Goal: Task Accomplishment & Management: Manage account settings

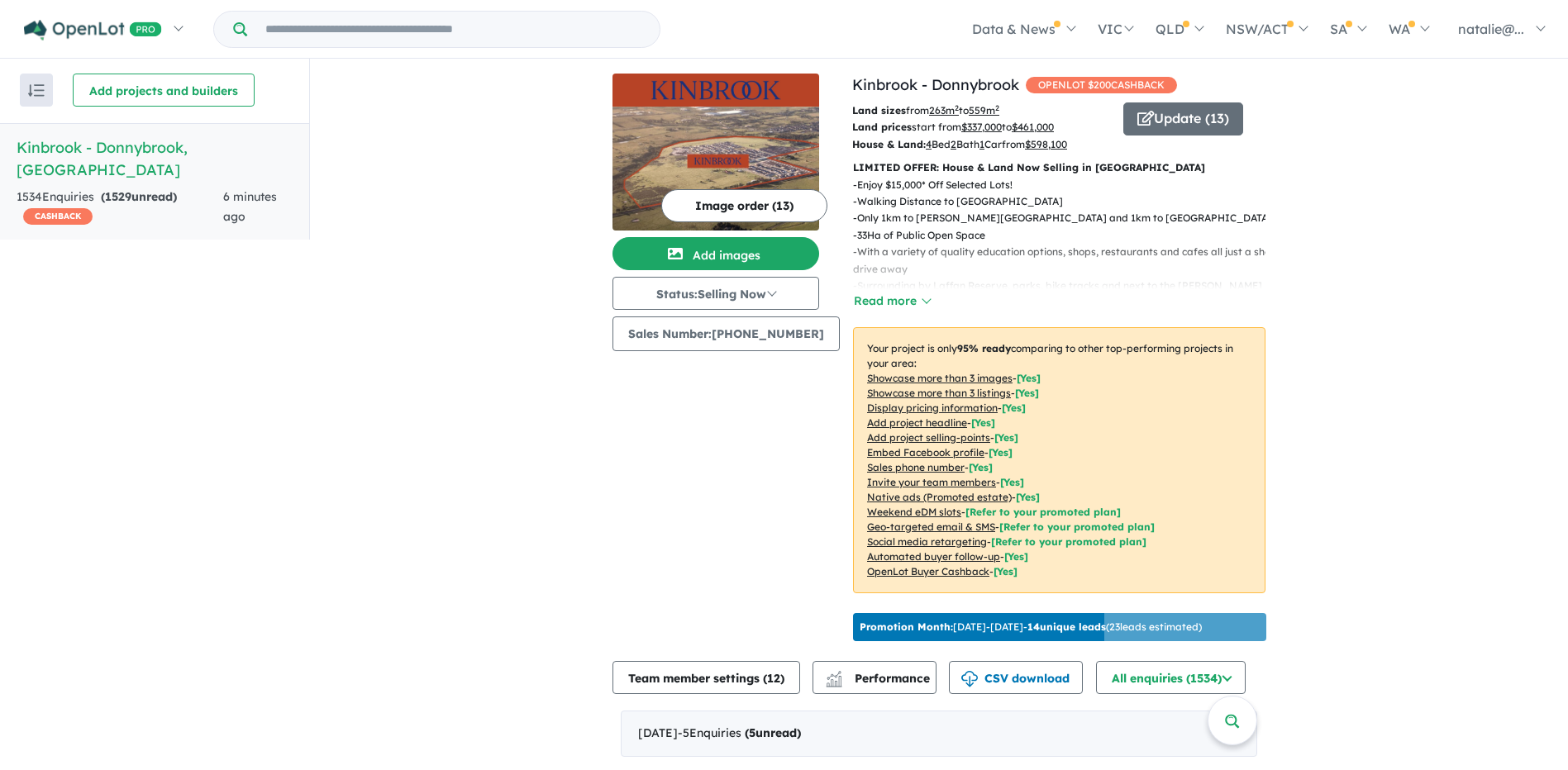
scroll to position [2, 0]
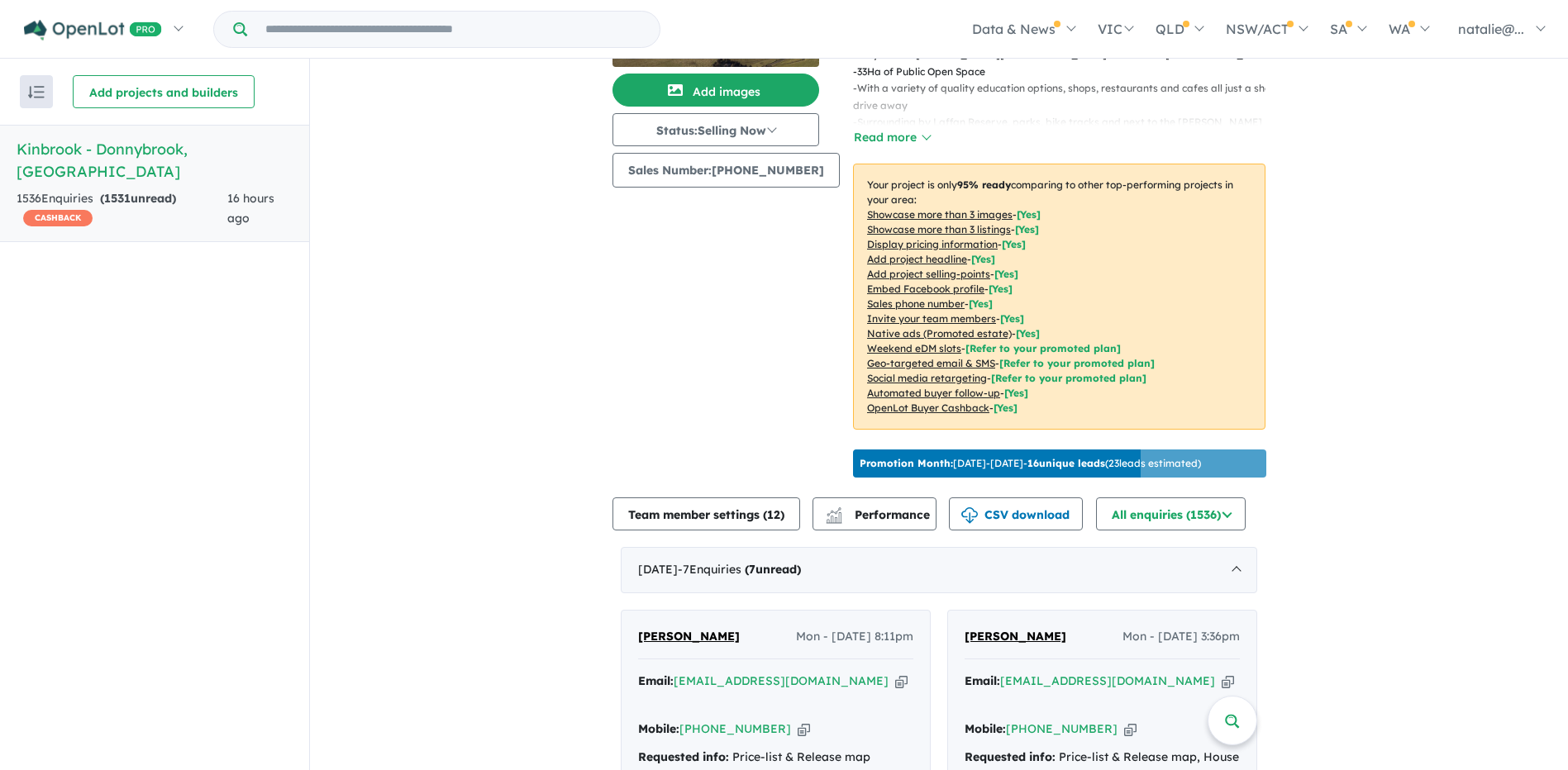
scroll to position [330, 0]
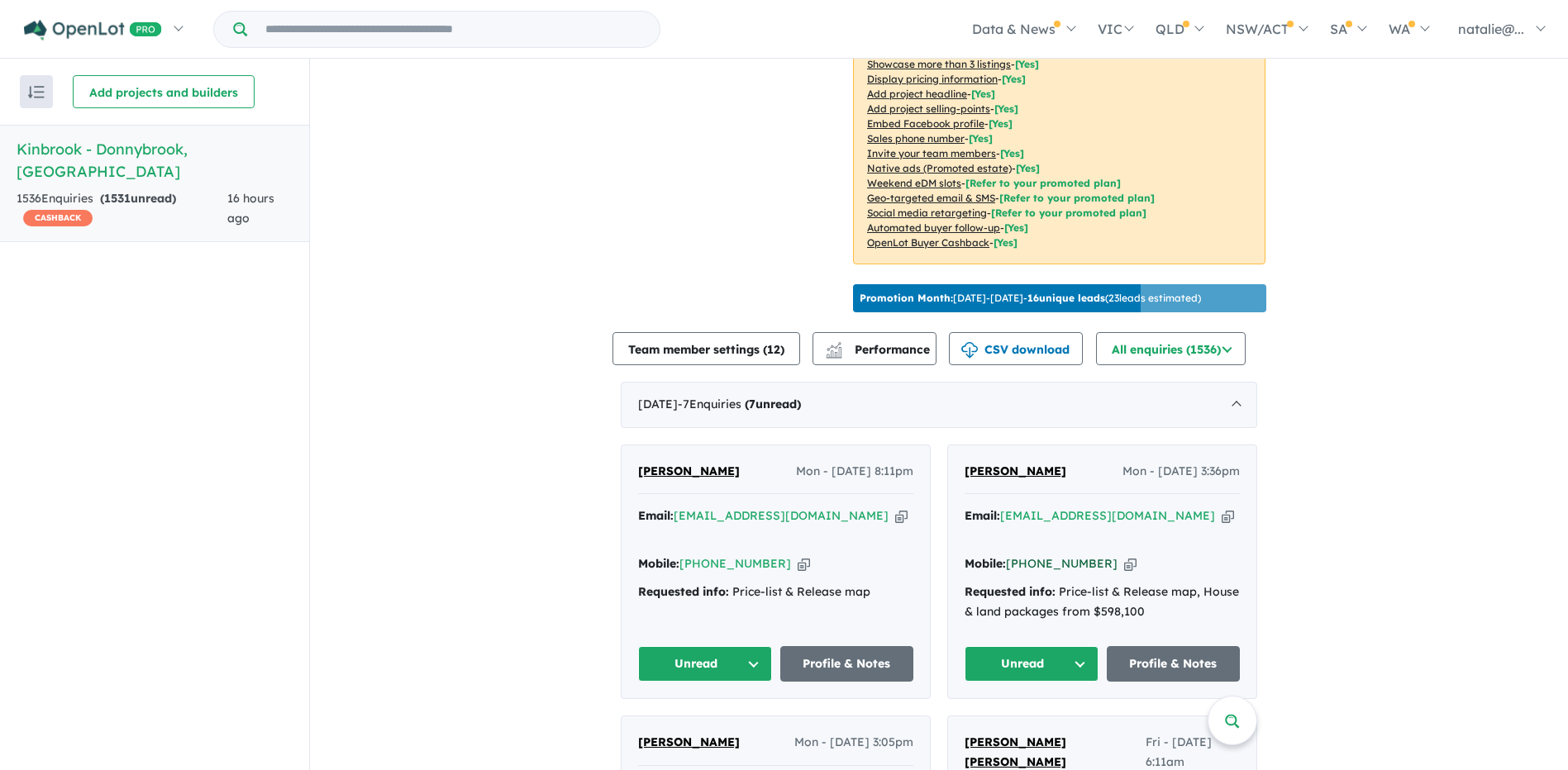
drag, startPoint x: 1095, startPoint y: 559, endPoint x: 1030, endPoint y: 559, distance: 65.0
click at [1030, 559] on div "Mobile: +61 411 844 540 Copied!" at bounding box center [1101, 564] width 276 height 20
copy link "411 844 540"
drag, startPoint x: 772, startPoint y: 554, endPoint x: 704, endPoint y: 563, distance: 68.6
click at [704, 563] on div "Mobile: +61 448 033 295 Copied!" at bounding box center [775, 564] width 276 height 20
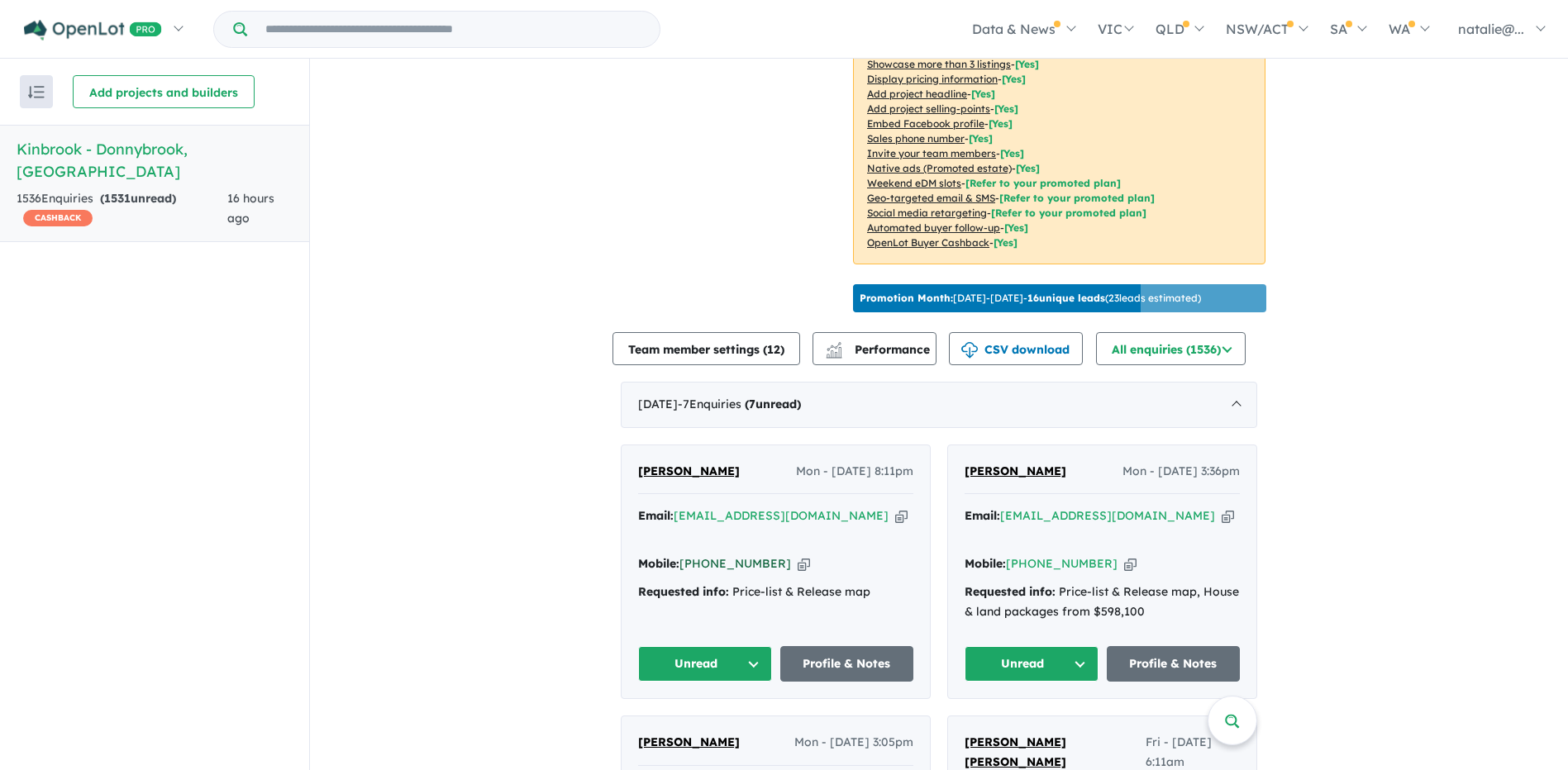
copy link "448 033 295"
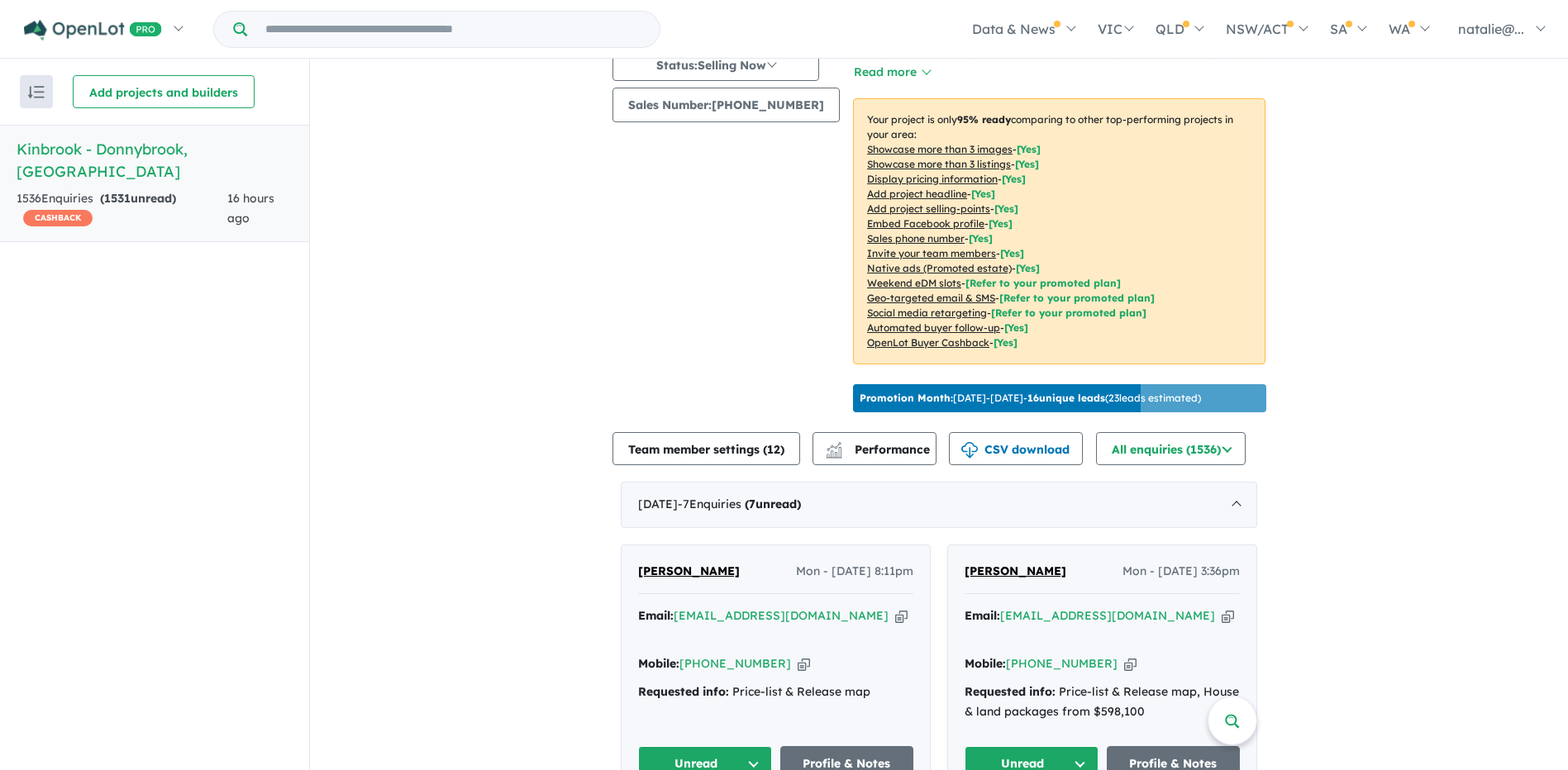
scroll to position [248, 0]
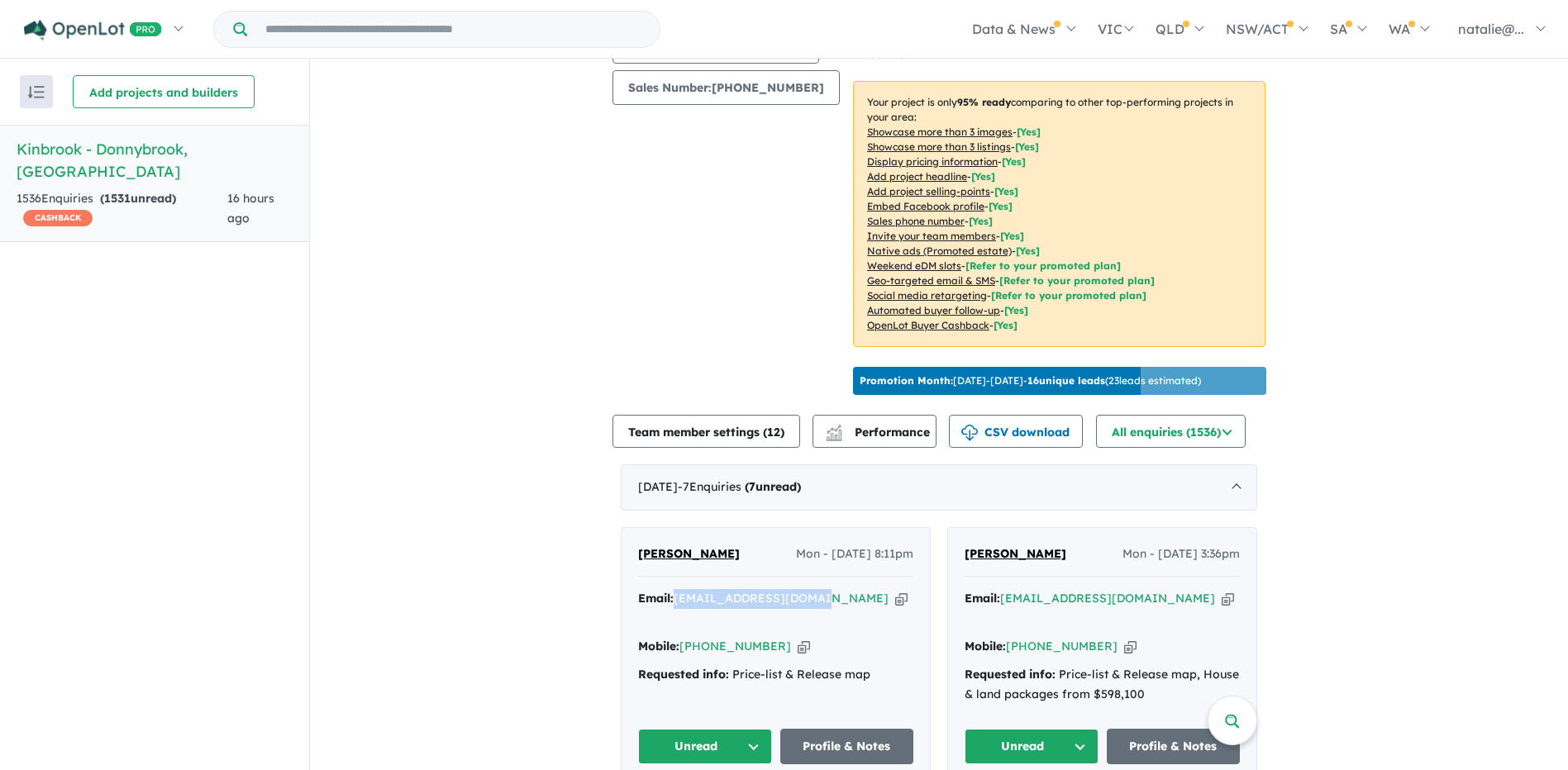
drag, startPoint x: 671, startPoint y: 610, endPoint x: 810, endPoint y: 624, distance: 139.7
click at [810, 624] on div "Email: [EMAIL_ADDRESS][DOMAIN_NAME] Copied!" at bounding box center [775, 609] width 276 height 40
copy div "[EMAIL_ADDRESS][DOMAIN_NAME]"
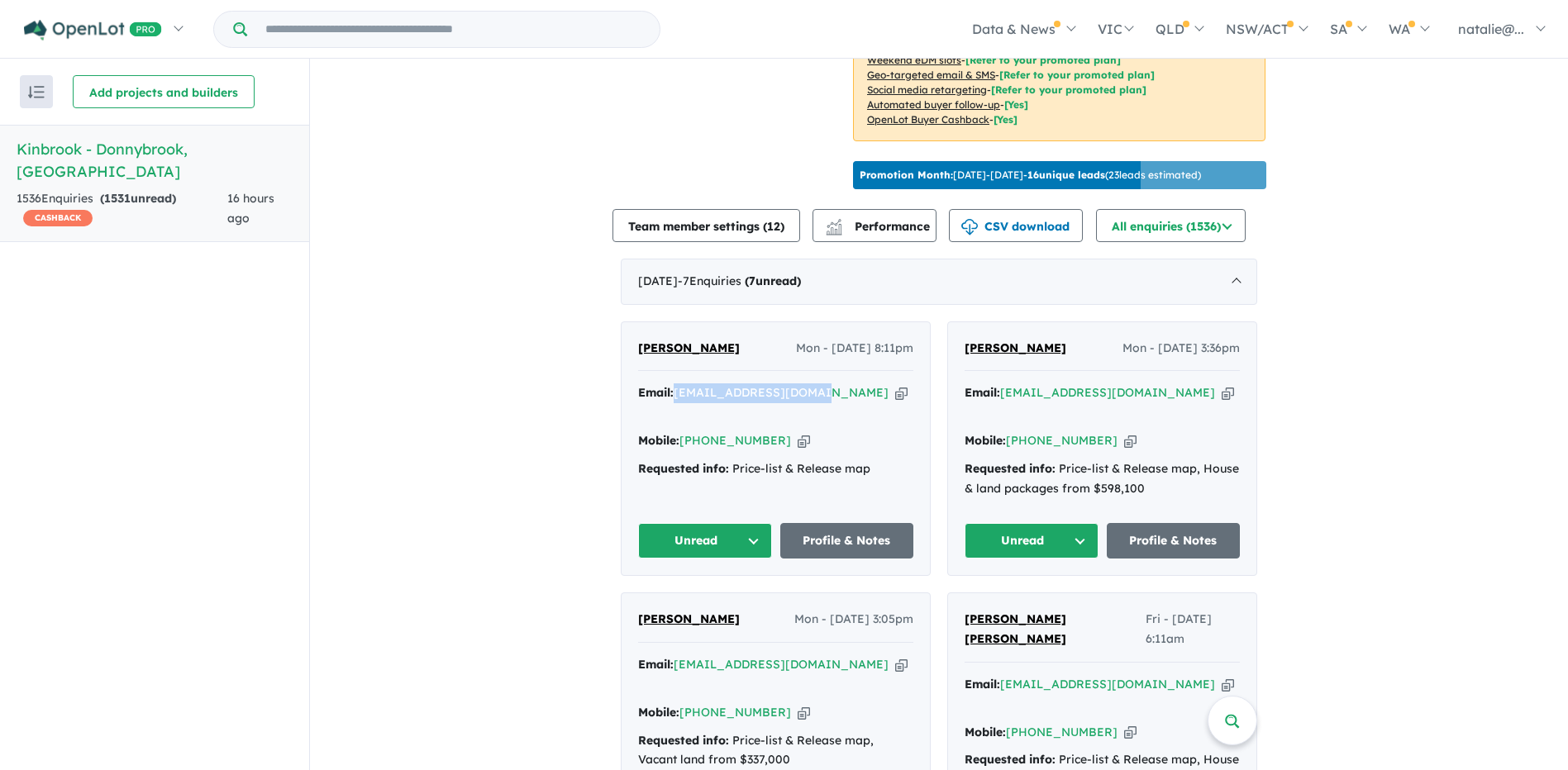
scroll to position [495, 0]
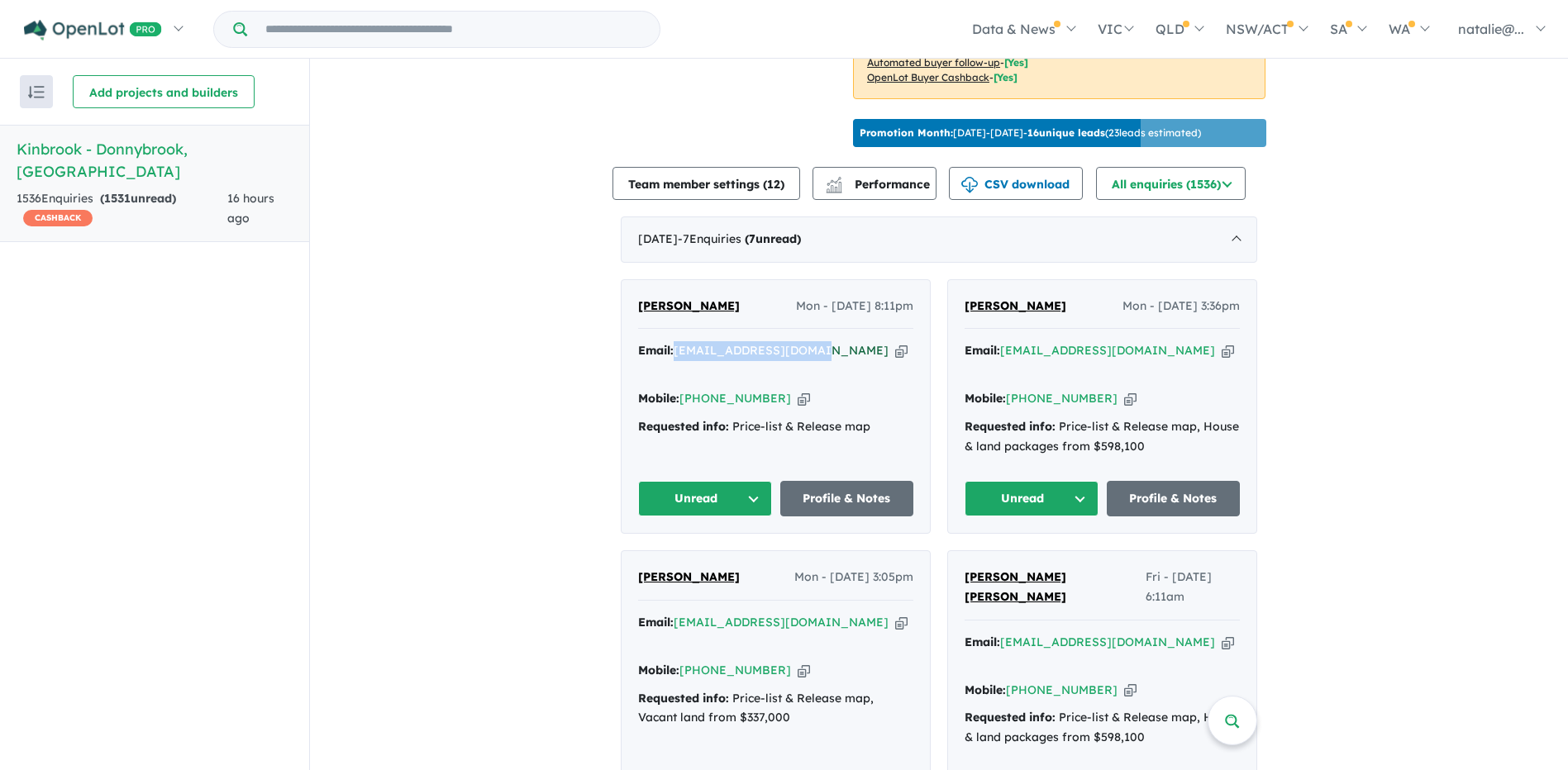
copy div "[EMAIL_ADDRESS][DOMAIN_NAME]"
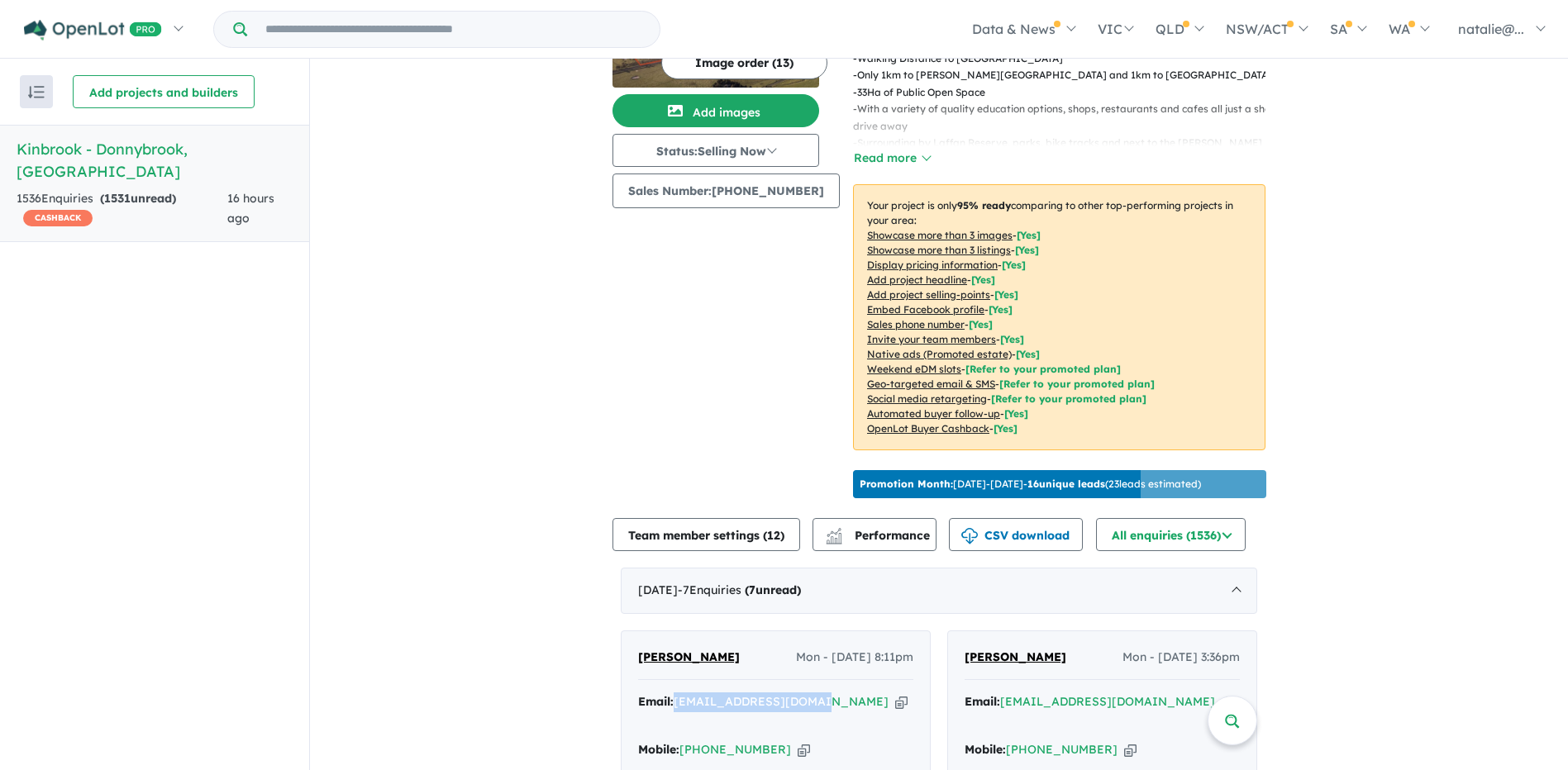
scroll to position [248, 0]
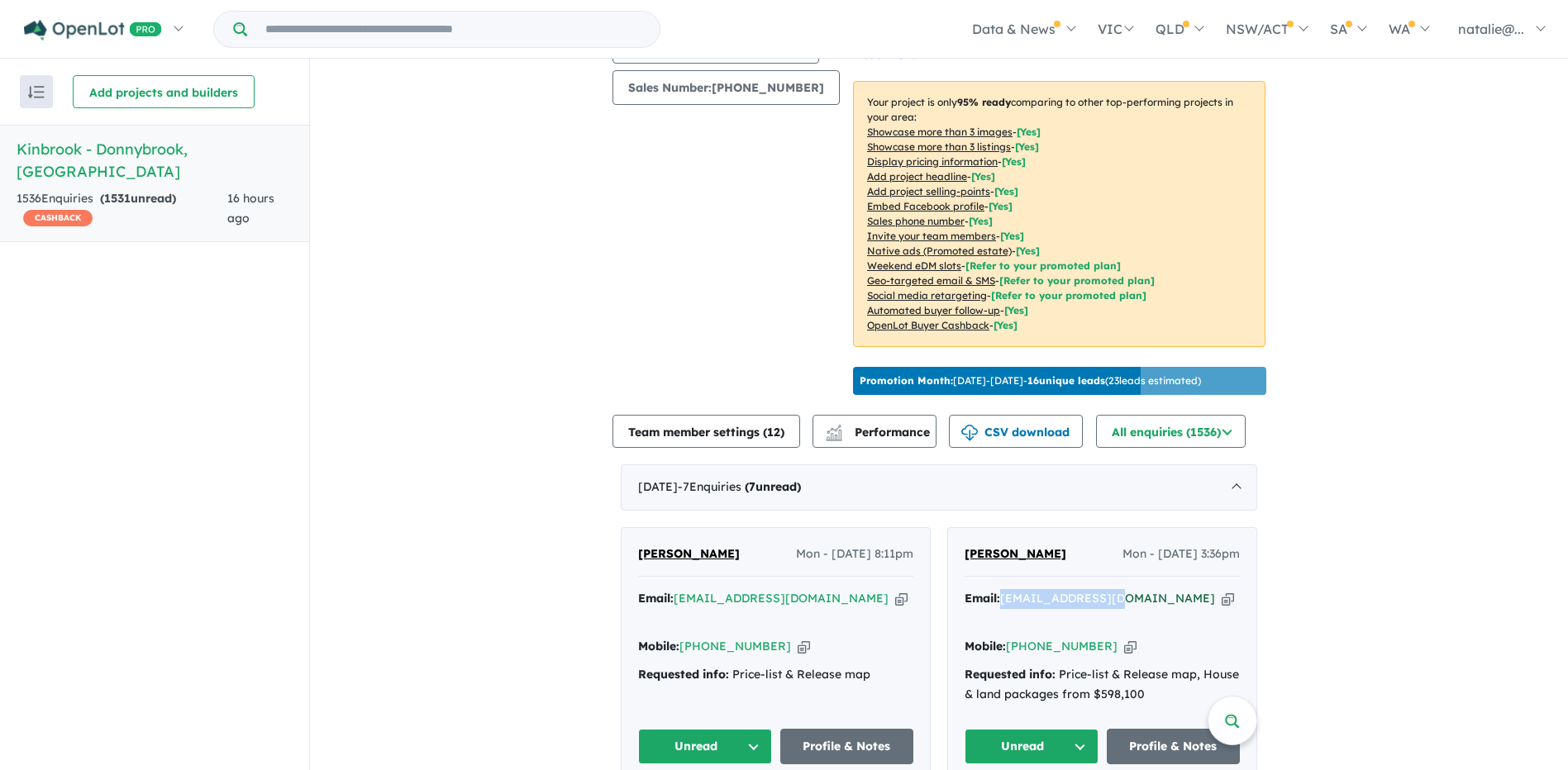
drag, startPoint x: 1102, startPoint y: 613, endPoint x: 1000, endPoint y: 617, distance: 102.1
click at [1000, 617] on div "Email: [EMAIL_ADDRESS][DOMAIN_NAME] Copied!" at bounding box center [1101, 609] width 276 height 40
copy a%20Kinbrook%20-%20Donnybrook"] "[EMAIL_ADDRESS][DOMAIN_NAME]"
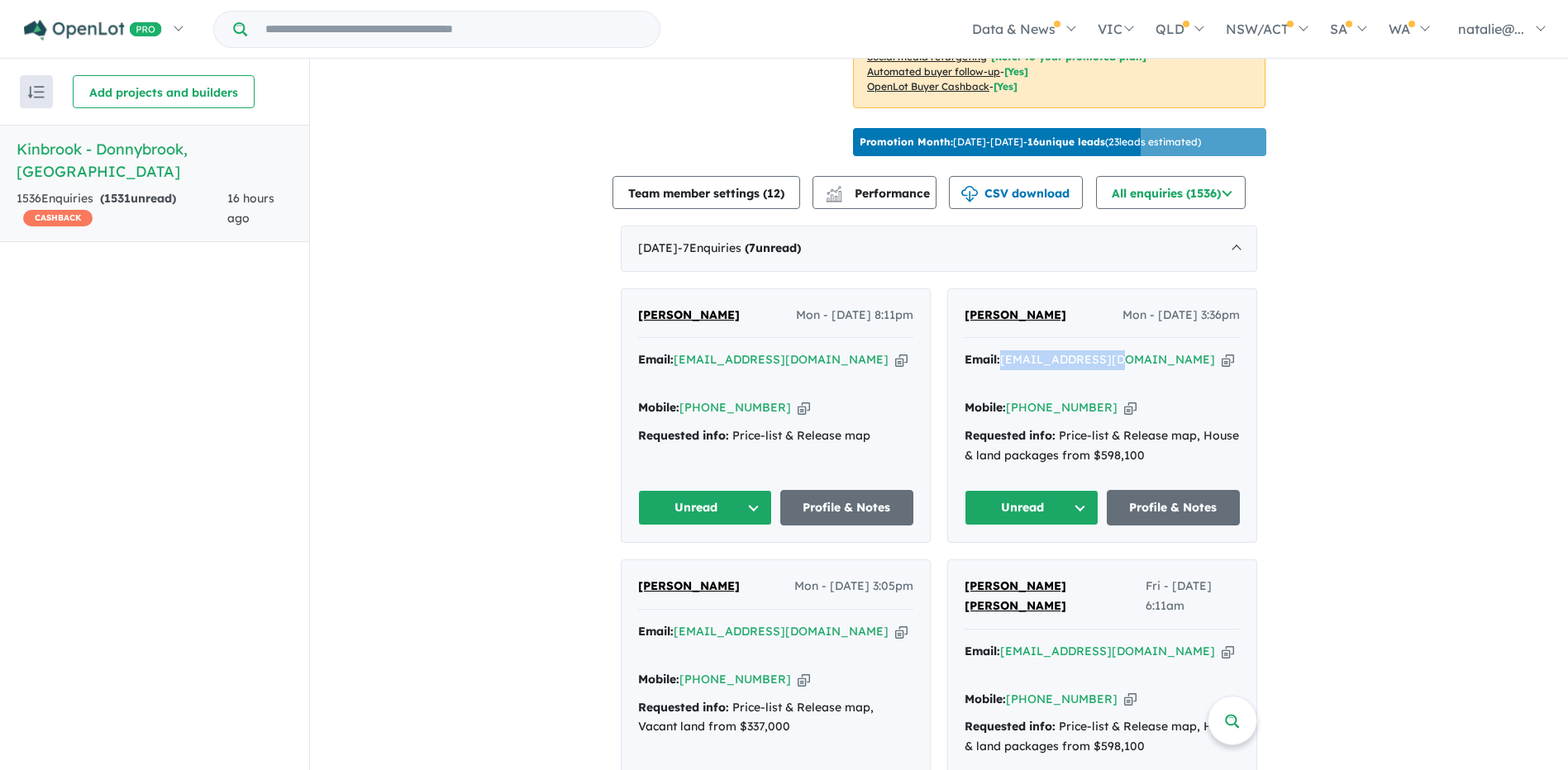
scroll to position [495, 0]
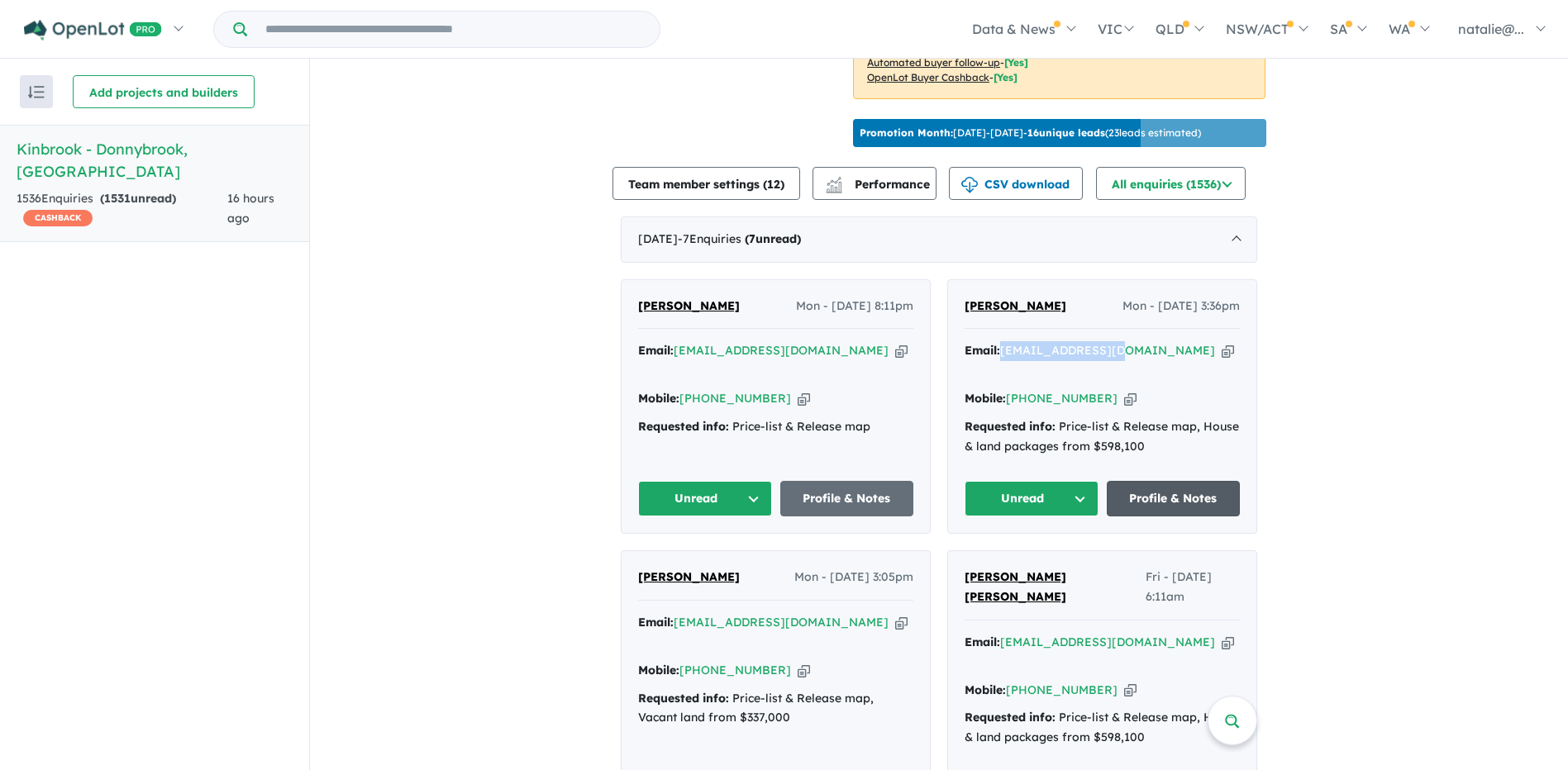
click at [1176, 486] on link "Profile & Notes" at bounding box center [1173, 498] width 134 height 36
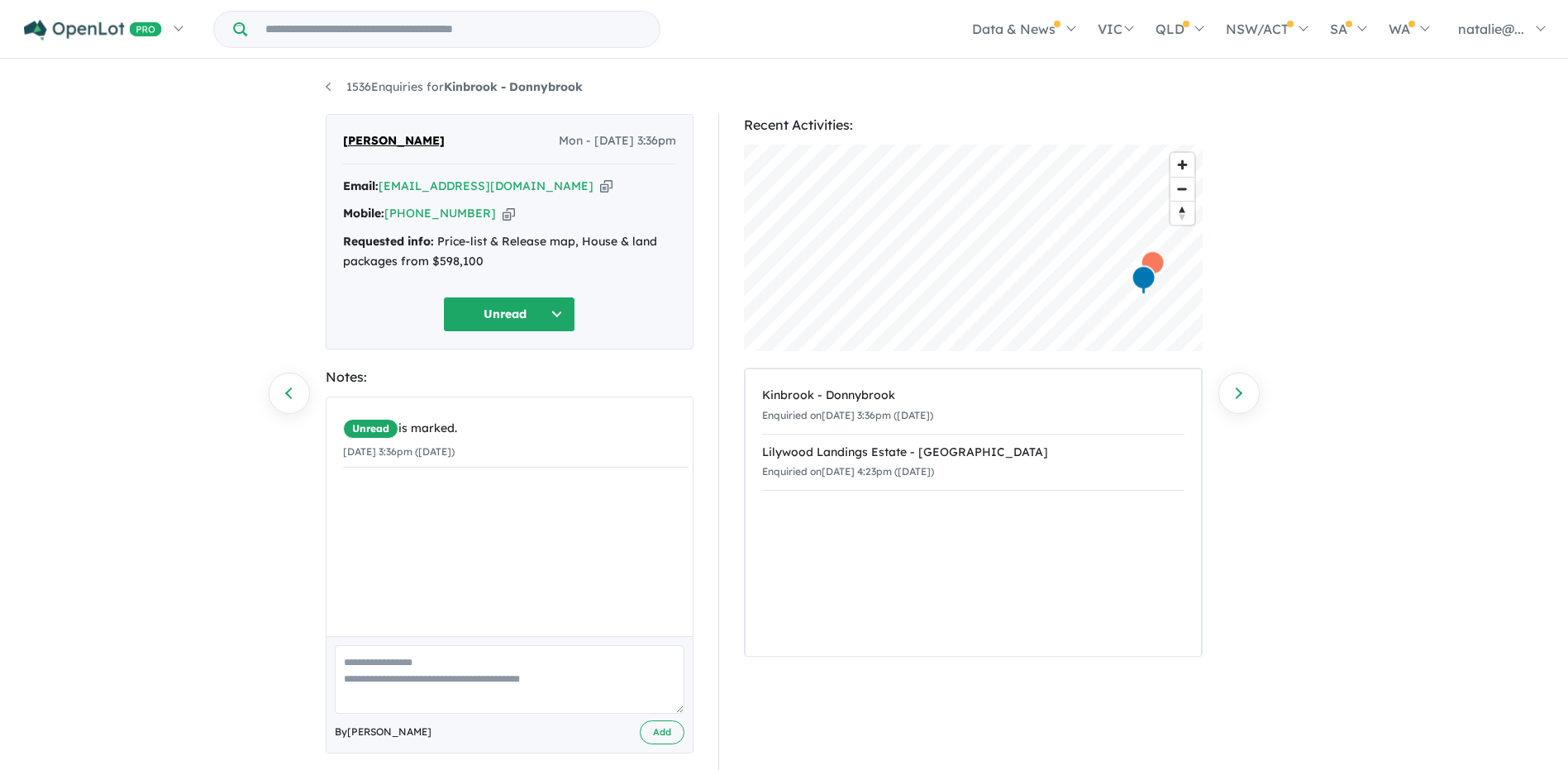
click at [460, 691] on textarea at bounding box center [508, 679] width 349 height 69
type textarea "**********"
click at [678, 722] on button "Add" at bounding box center [662, 732] width 45 height 24
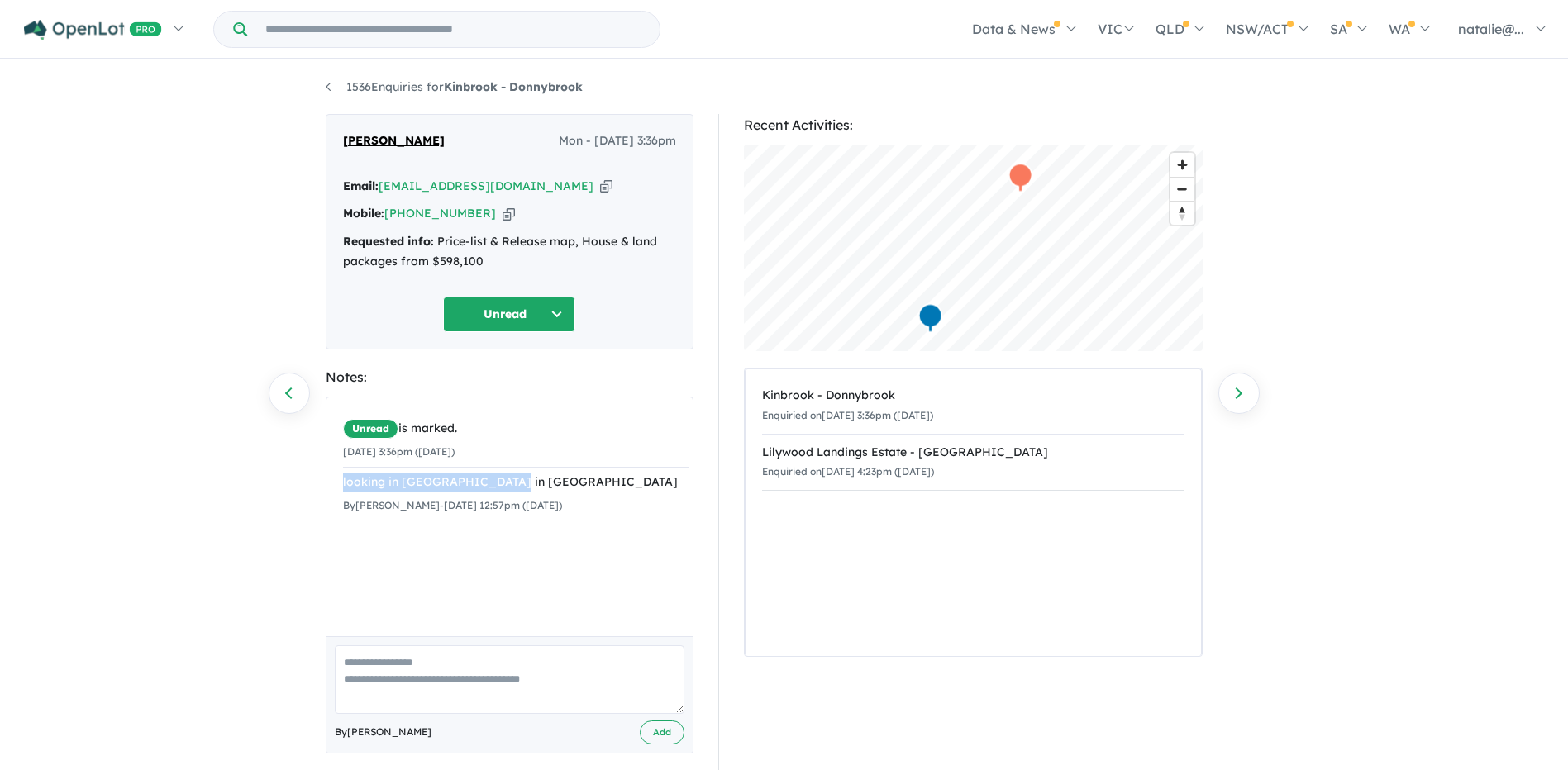
drag, startPoint x: 530, startPoint y: 477, endPoint x: 337, endPoint y: 486, distance: 193.2
click at [337, 486] on div "Unread is marked. 13/10/2025 3:36pm (Monday) looking in donnybrook in QLD By Na…" at bounding box center [515, 468] width 378 height 139
copy div "looking in donnybrook in QLD"
